Goal: Information Seeking & Learning: Learn about a topic

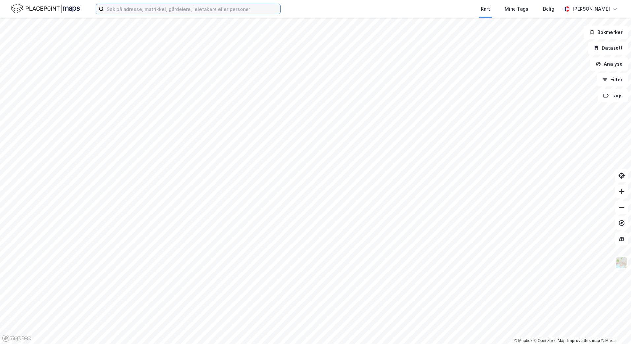
click at [189, 11] on input at bounding box center [192, 9] width 176 height 10
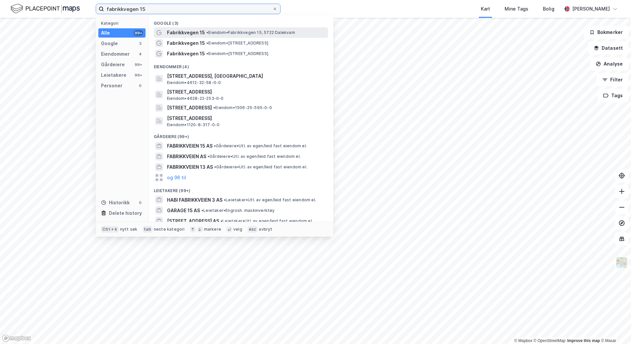
type input "fabrikkvegen 15"
click at [214, 32] on span "• Eiendom • [STREET_ADDRESS]" at bounding box center [250, 32] width 89 height 5
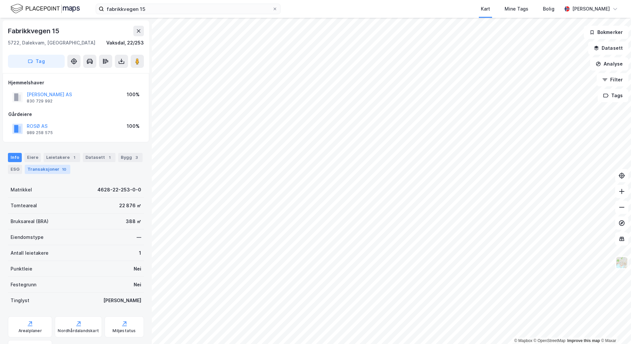
click at [51, 168] on div "Transaksjoner 10" at bounding box center [48, 169] width 46 height 9
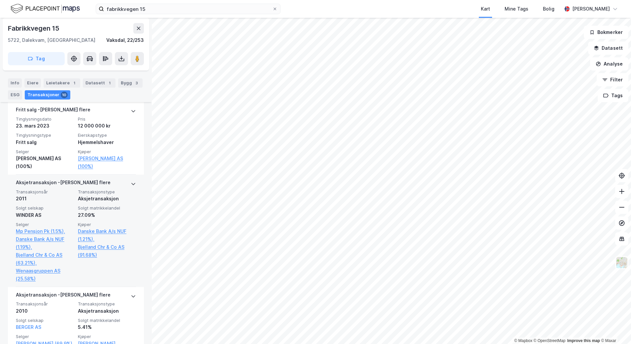
scroll to position [198, 0]
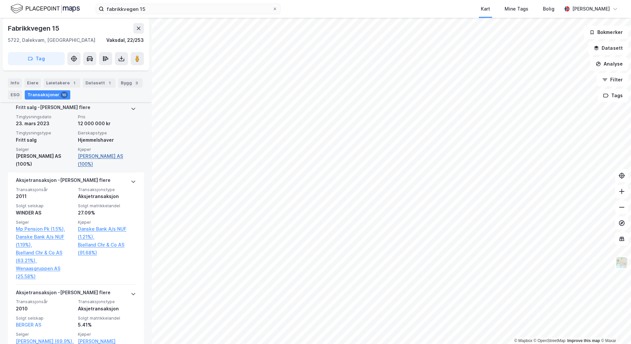
click at [112, 155] on link "[PERSON_NAME] AS (100%)" at bounding box center [107, 160] width 58 height 16
